Goal: Task Accomplishment & Management: Manage account settings

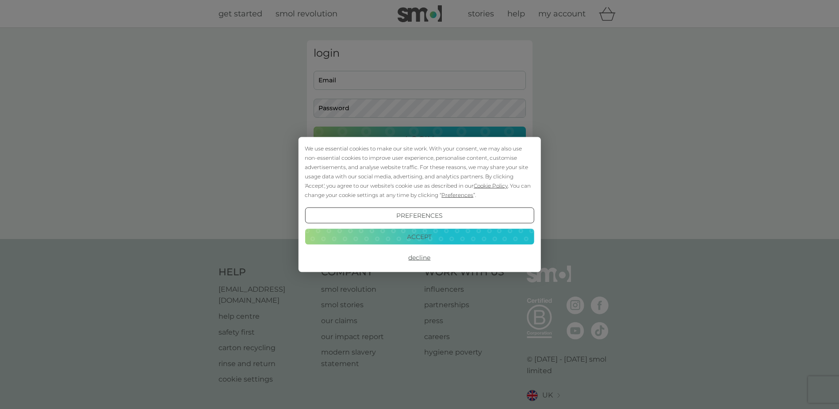
type input "rebecca@maccivils.co.uk"
click at [414, 238] on button "Accept" at bounding box center [419, 236] width 229 height 16
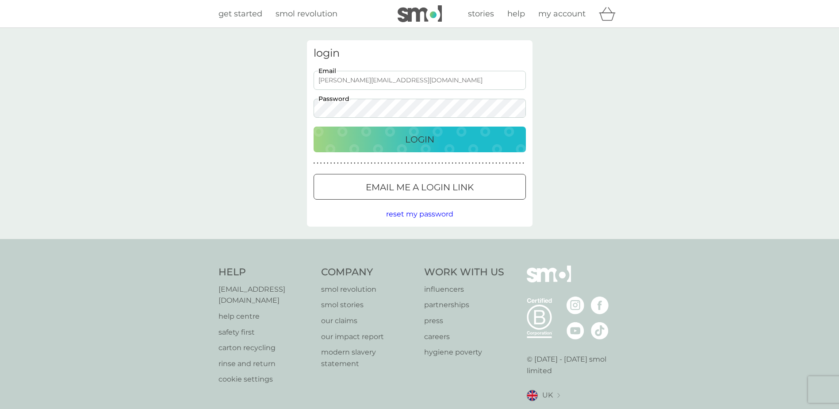
click at [415, 139] on p "Login" at bounding box center [419, 139] width 29 height 14
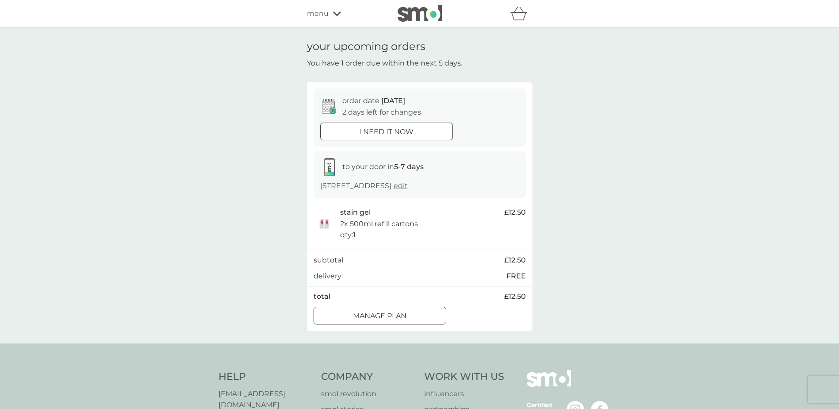
click at [392, 320] on div at bounding box center [380, 315] width 32 height 9
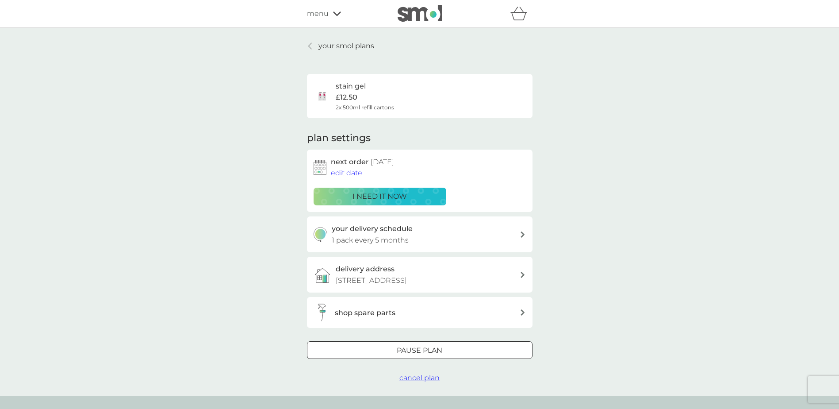
click at [424, 355] on div at bounding box center [420, 350] width 32 height 9
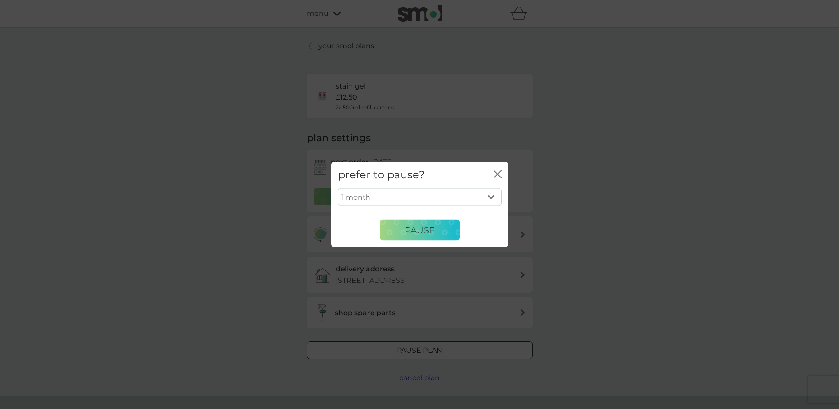
click at [491, 196] on select "1 month 2 months 3 months 4 months 5 months 6 months" at bounding box center [420, 197] width 164 height 19
select select "2"
click at [338, 188] on select "1 month 2 months 3 months 4 months 5 months 6 months" at bounding box center [420, 197] width 164 height 19
click at [419, 229] on span "Pause" at bounding box center [420, 229] width 30 height 11
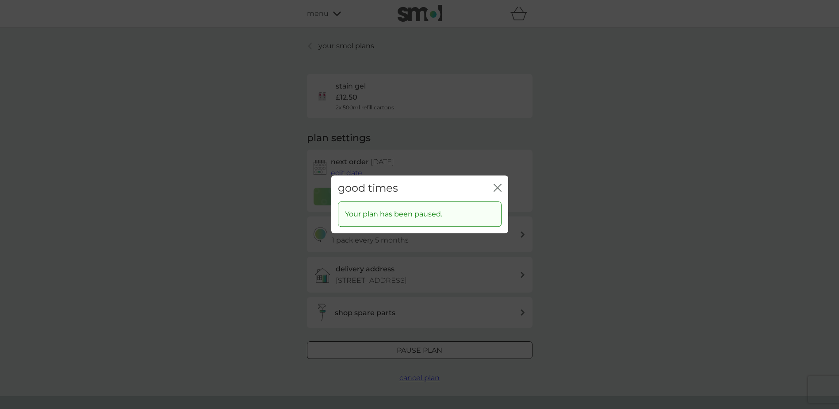
click at [498, 188] on icon "close" at bounding box center [500, 187] width 4 height 7
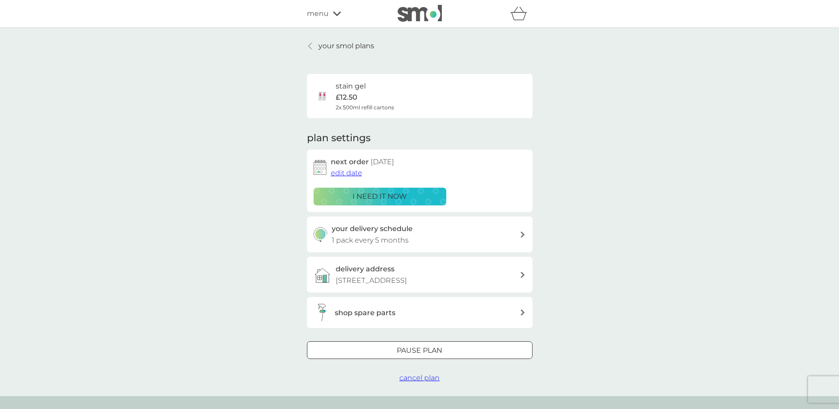
click at [324, 43] on p "your smol plans" at bounding box center [347, 46] width 56 height 12
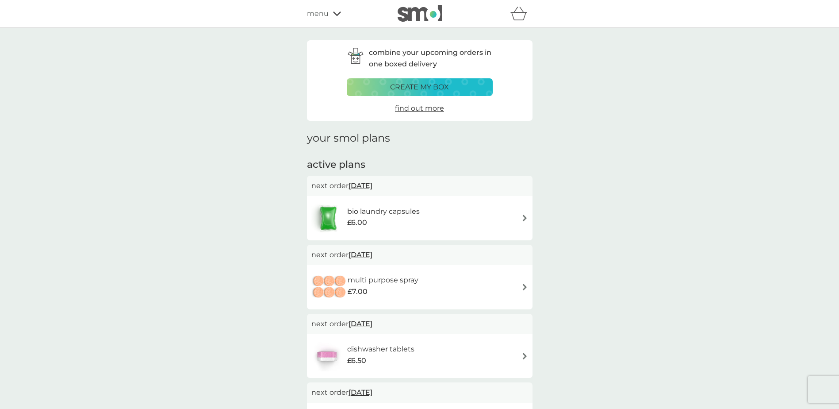
click at [337, 13] on icon at bounding box center [337, 13] width 8 height 5
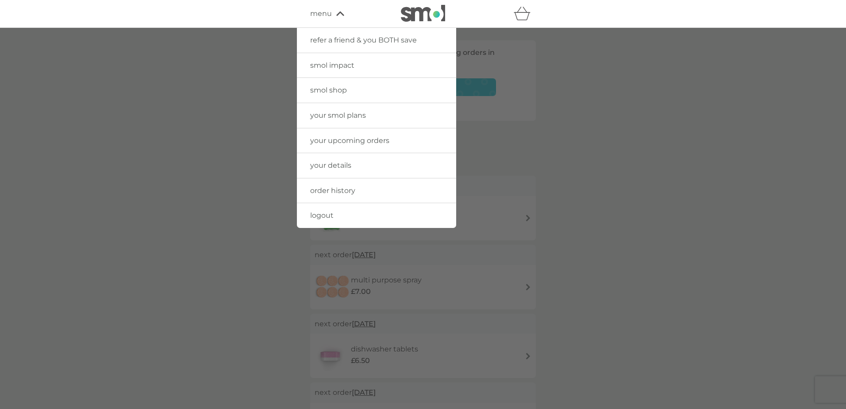
click at [320, 215] on span "logout" at bounding box center [321, 215] width 23 height 8
